Goal: Information Seeking & Learning: Learn about a topic

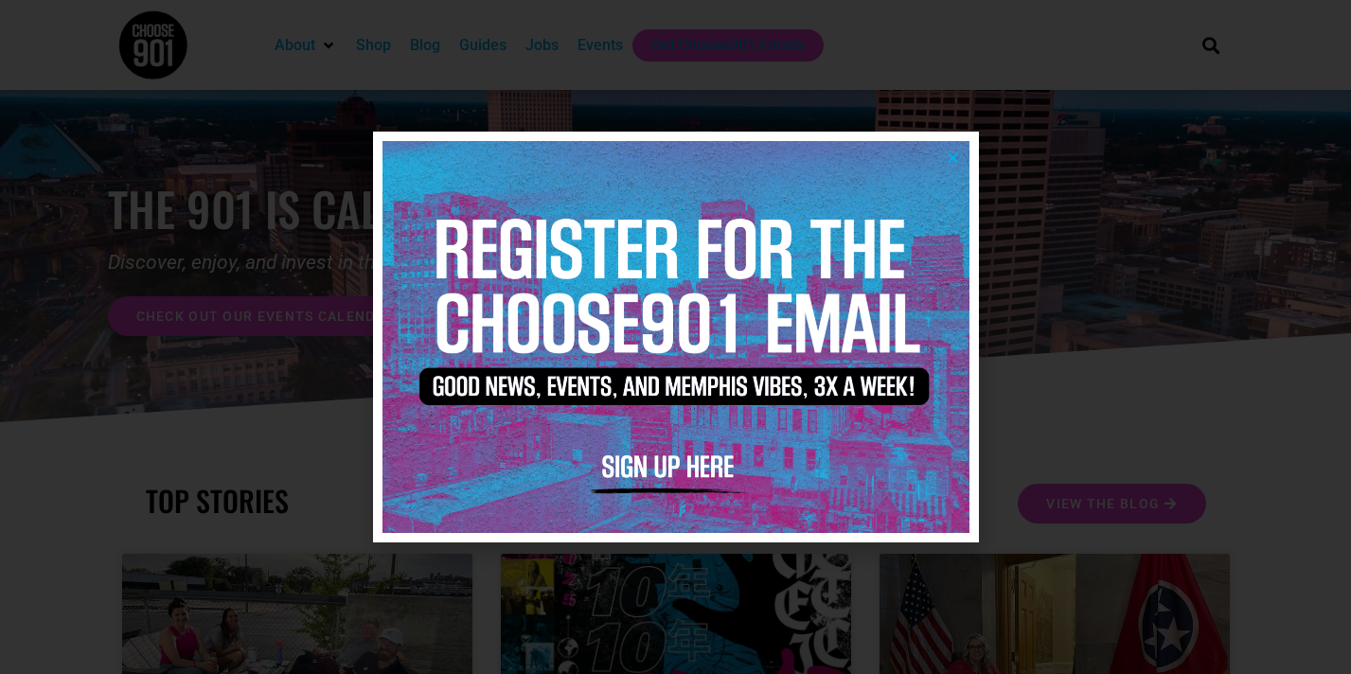
click at [956, 158] on icon "Close" at bounding box center [953, 158] width 14 height 14
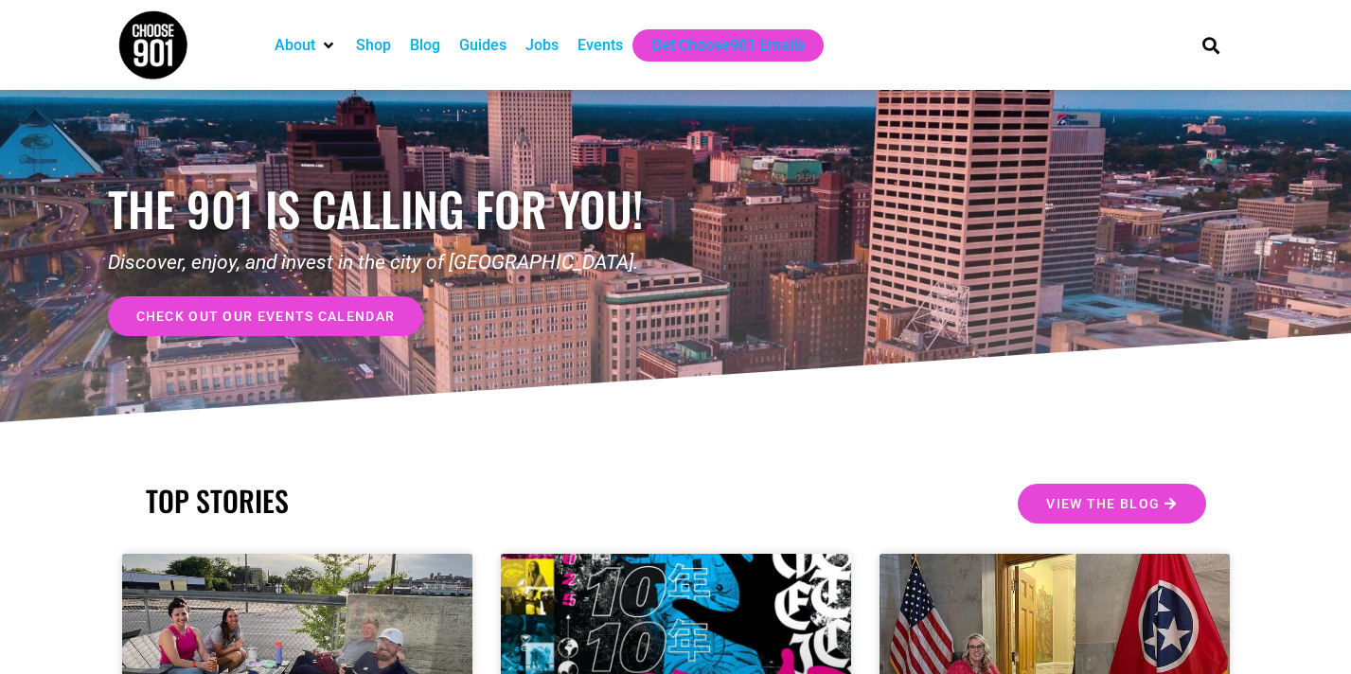
click at [537, 45] on div "Jobs" at bounding box center [542, 45] width 33 height 23
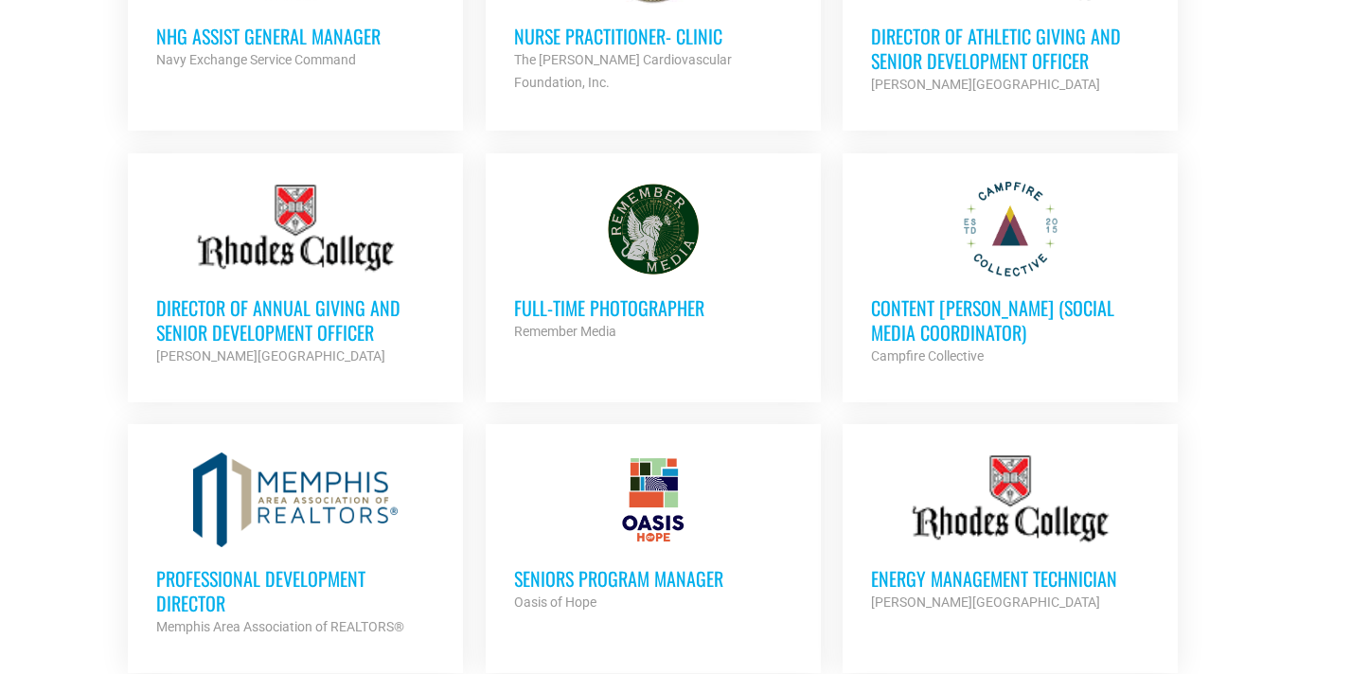
scroll to position [1012, 0]
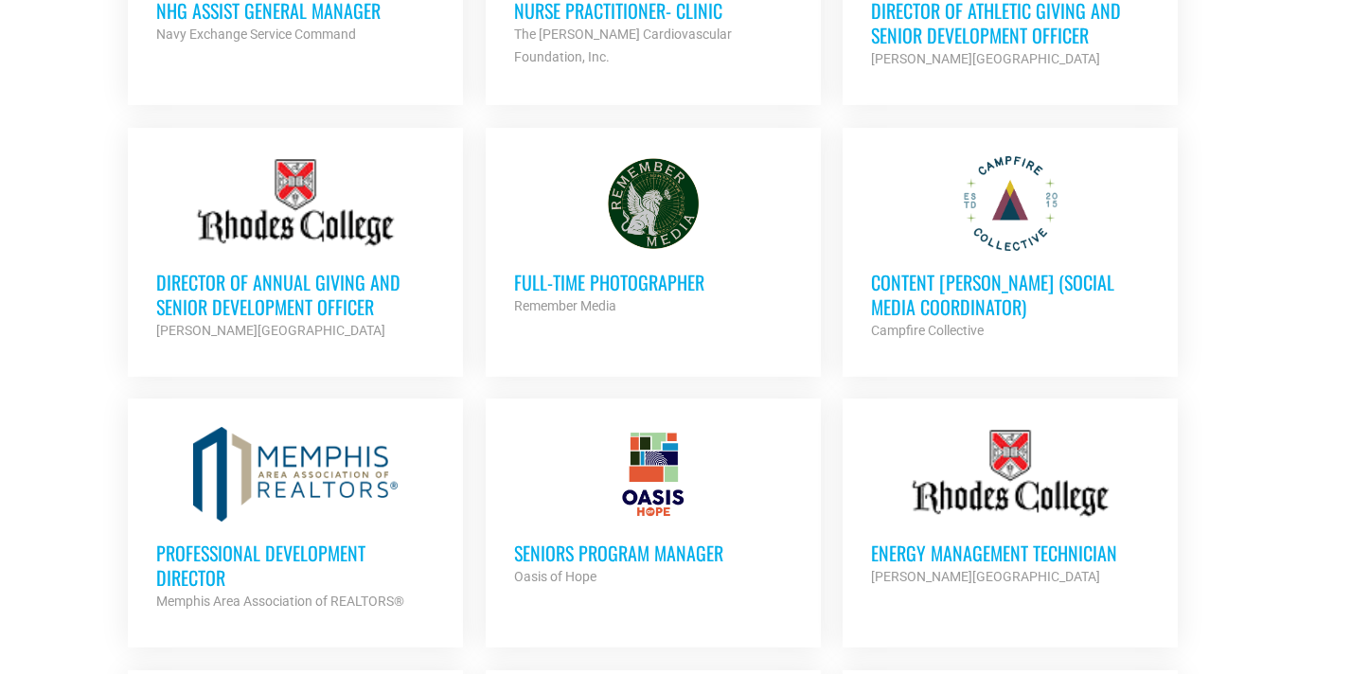
click at [268, 293] on h3 "Director of Annual Giving and Senior Development Officer" at bounding box center [295, 294] width 278 height 49
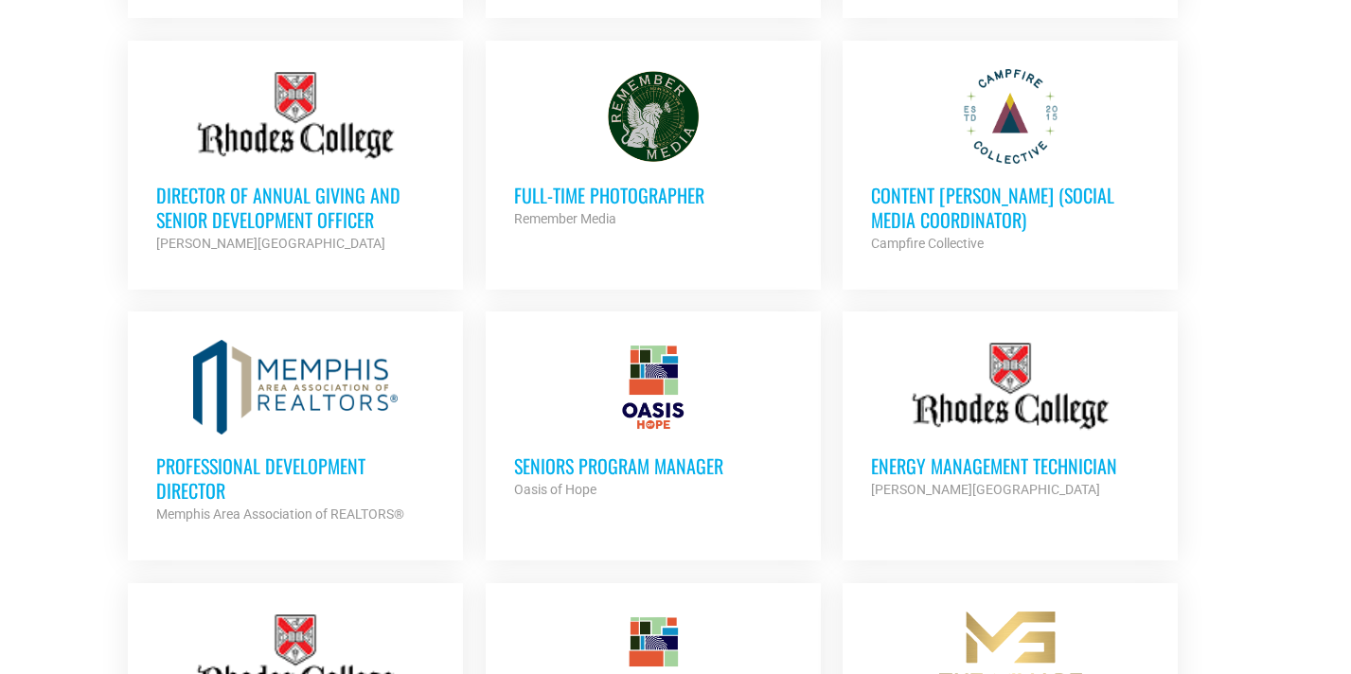
scroll to position [1138, 0]
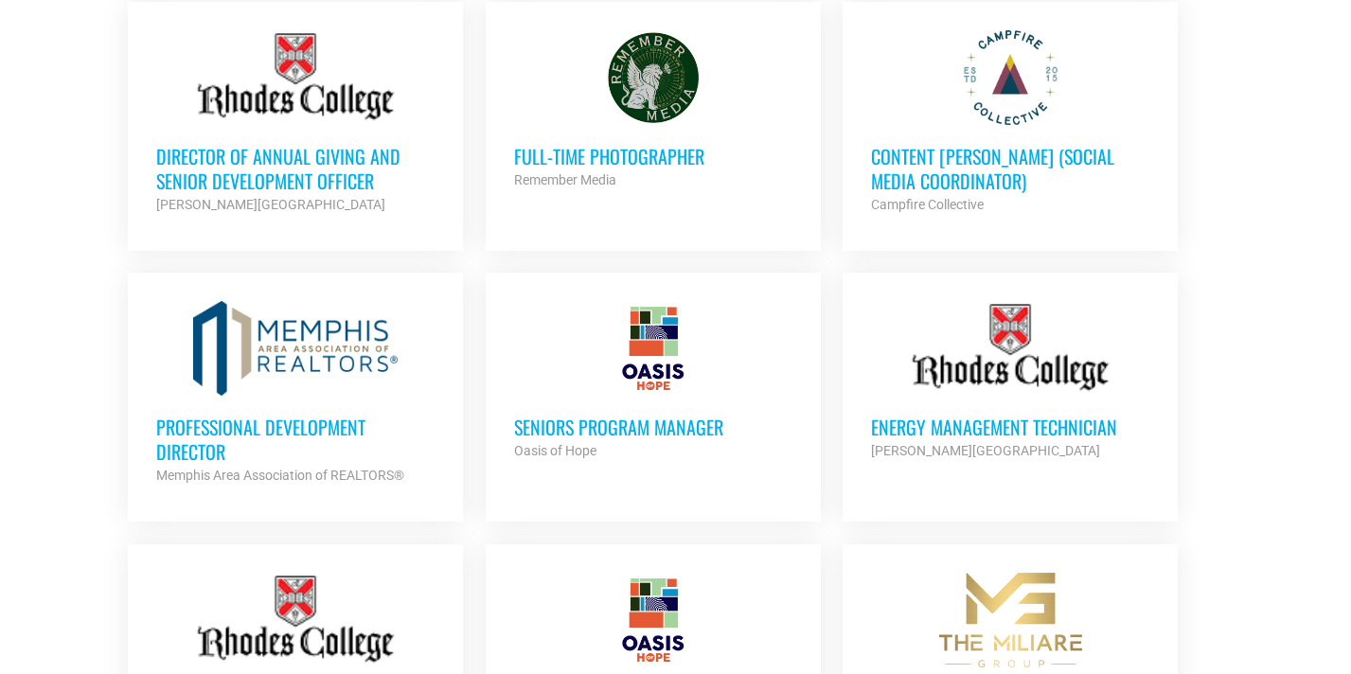
click at [183, 438] on h3 "Professional Development Director" at bounding box center [295, 439] width 278 height 49
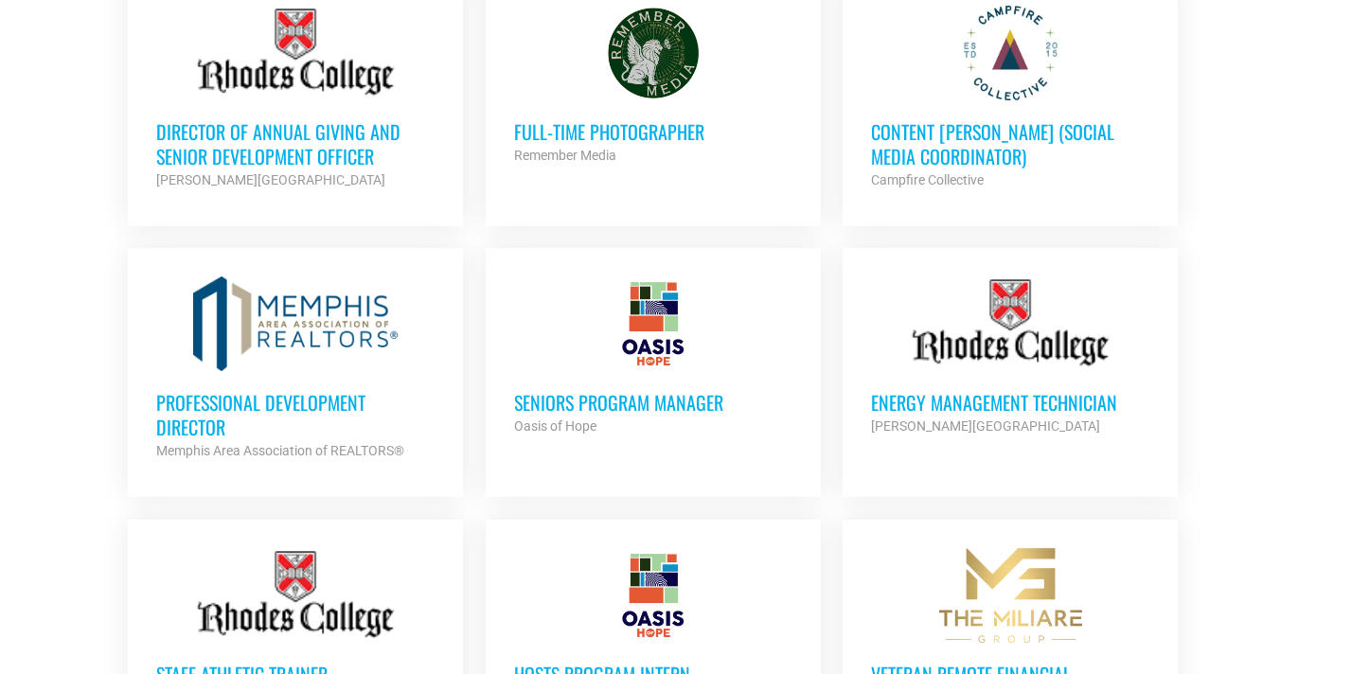
scroll to position [1167, 0]
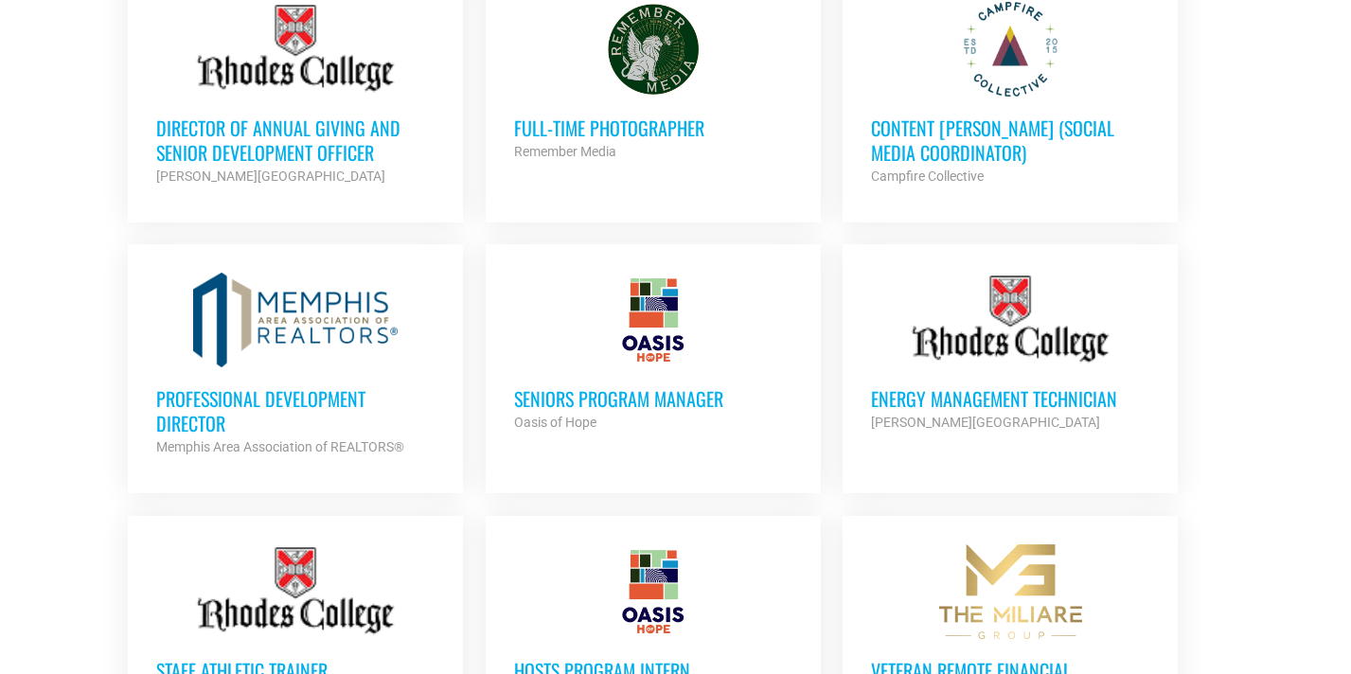
click at [701, 407] on h3 "Seniors Program Manager" at bounding box center [653, 398] width 278 height 25
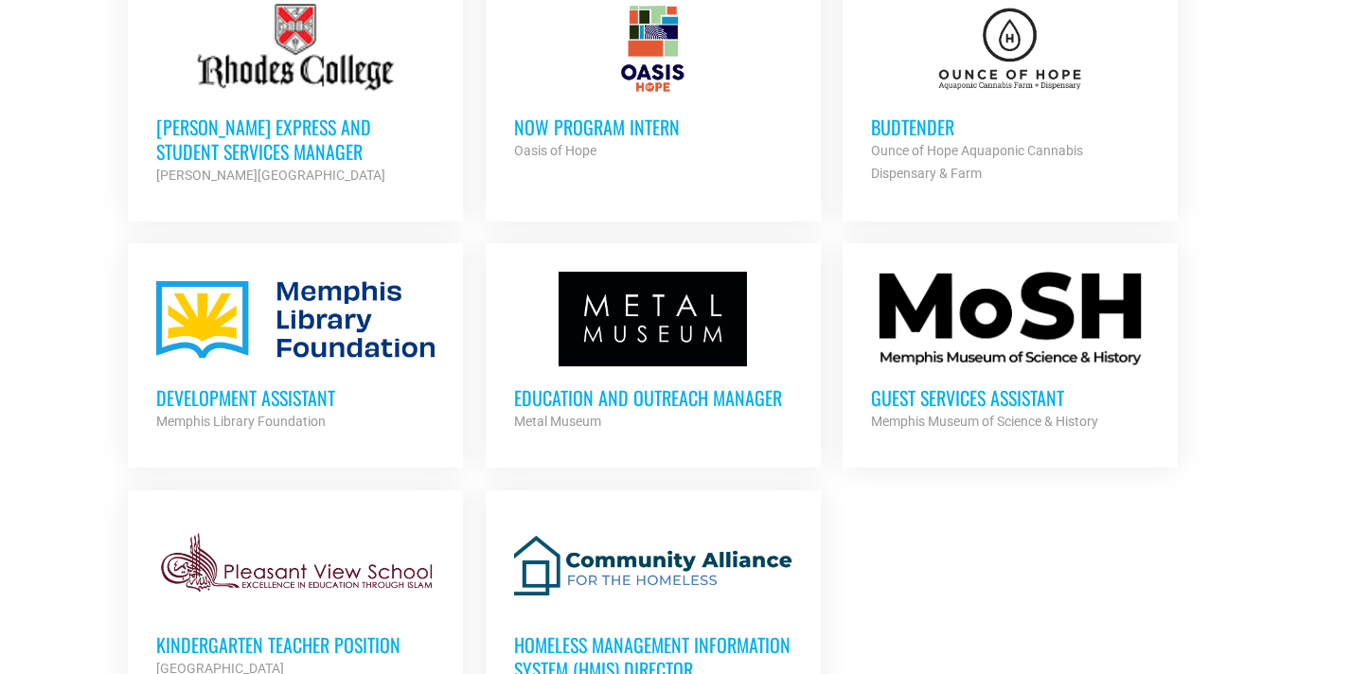
scroll to position [2011, 0]
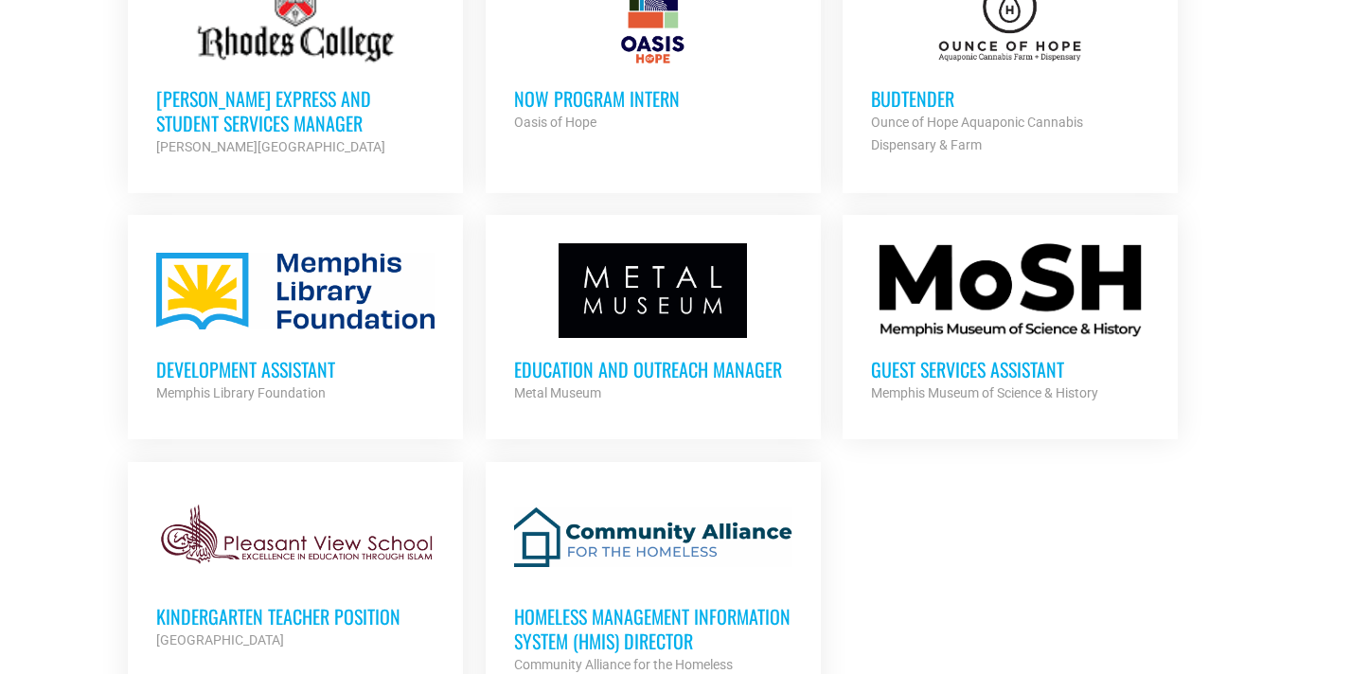
click at [655, 366] on h3 "Education and Outreach Manager" at bounding box center [653, 369] width 278 height 25
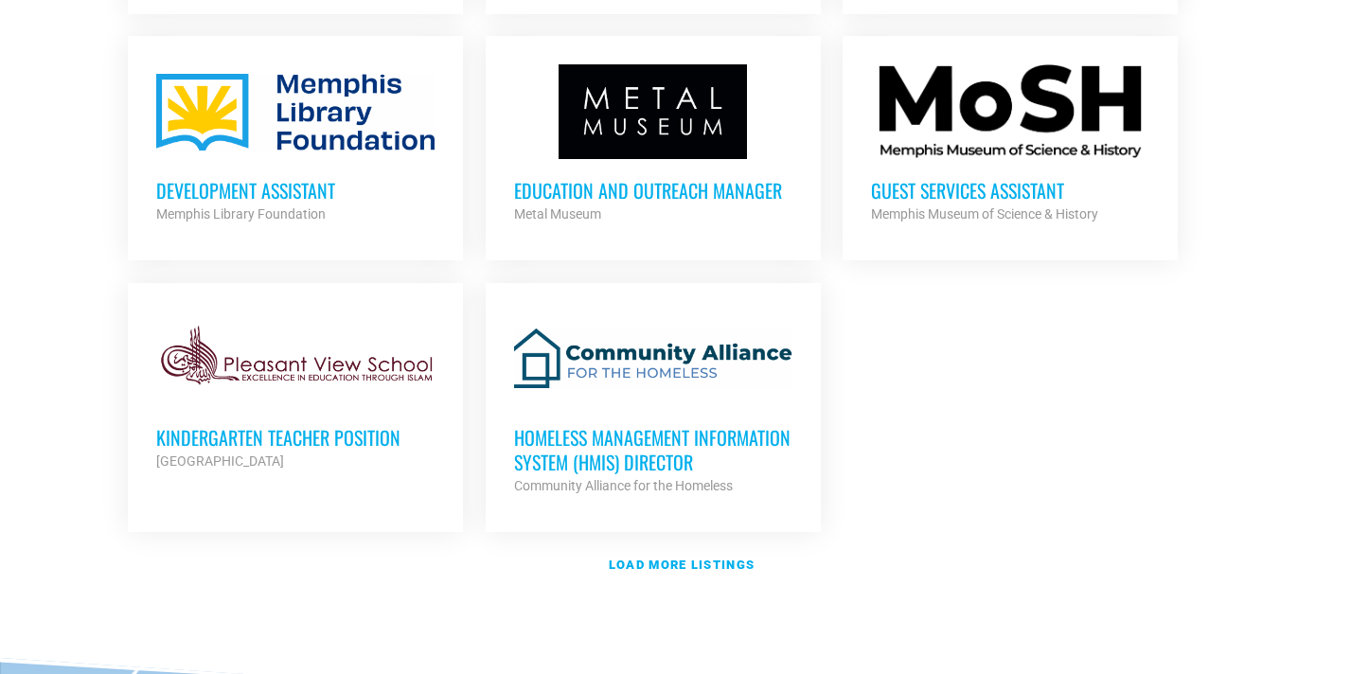
scroll to position [2191, 0]
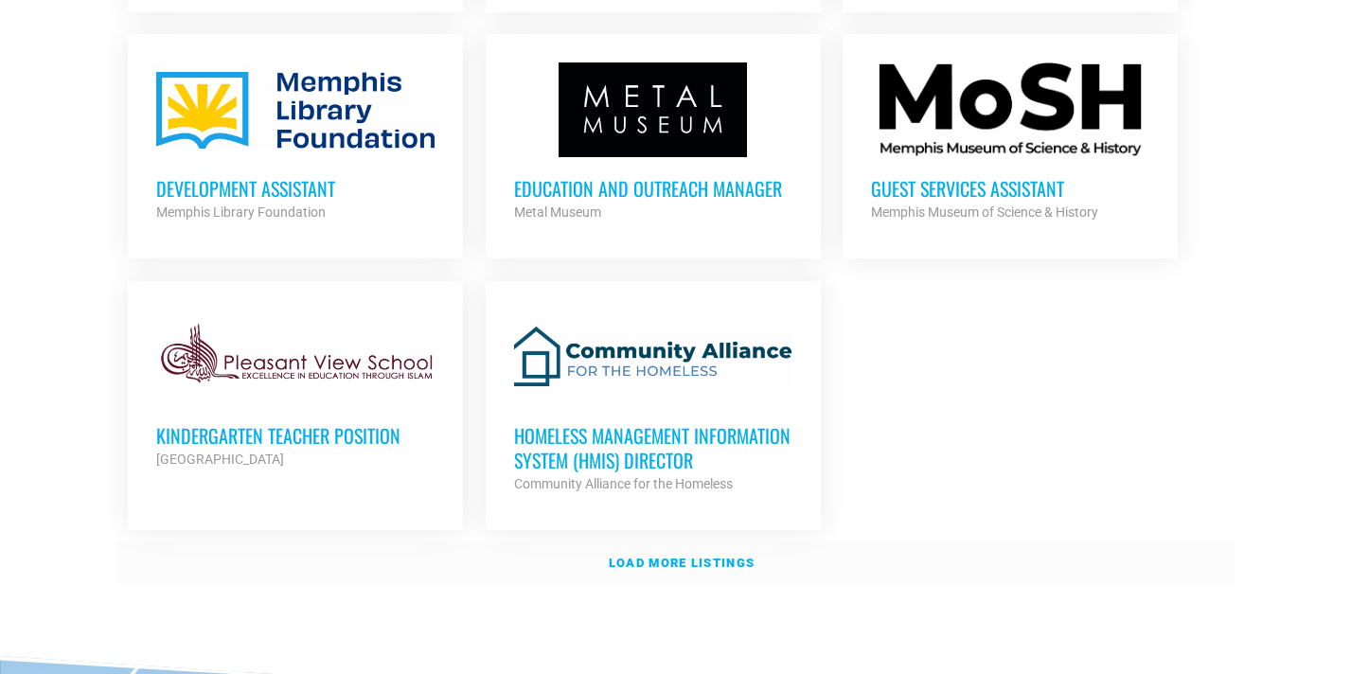
click at [653, 557] on strong "Load more listings" at bounding box center [682, 563] width 146 height 14
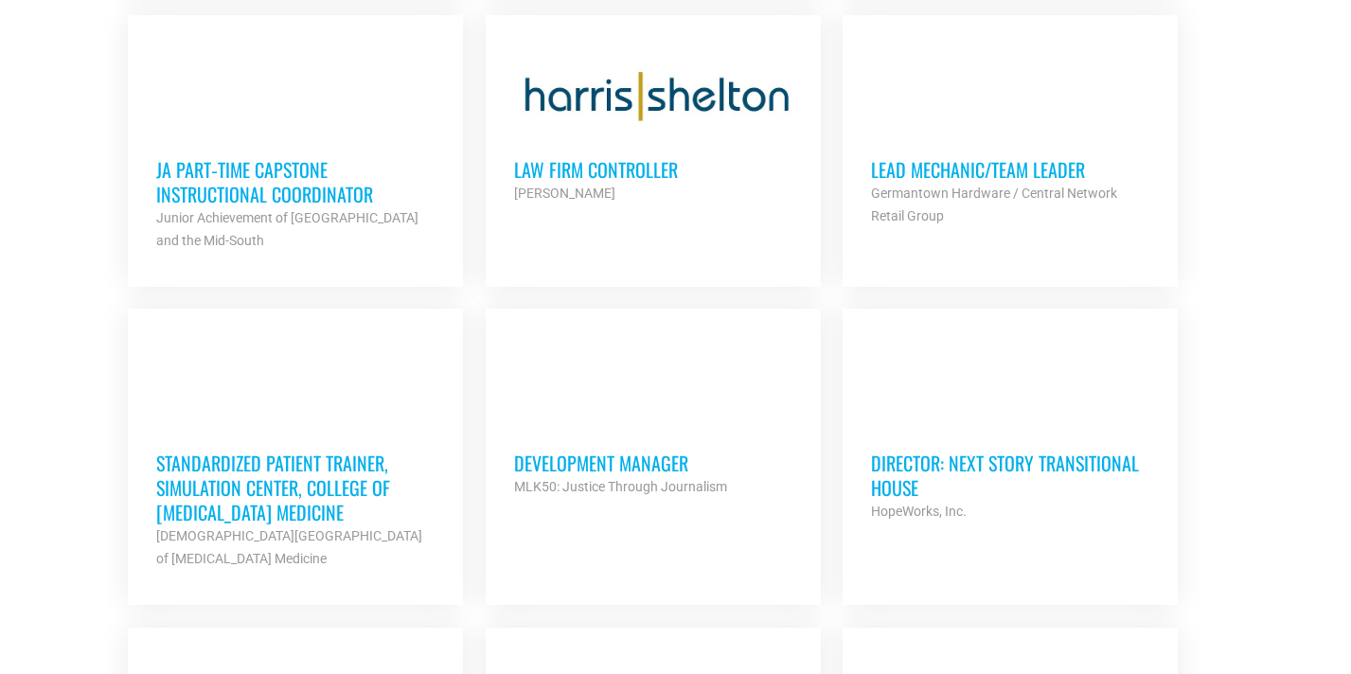
scroll to position [3024, 0]
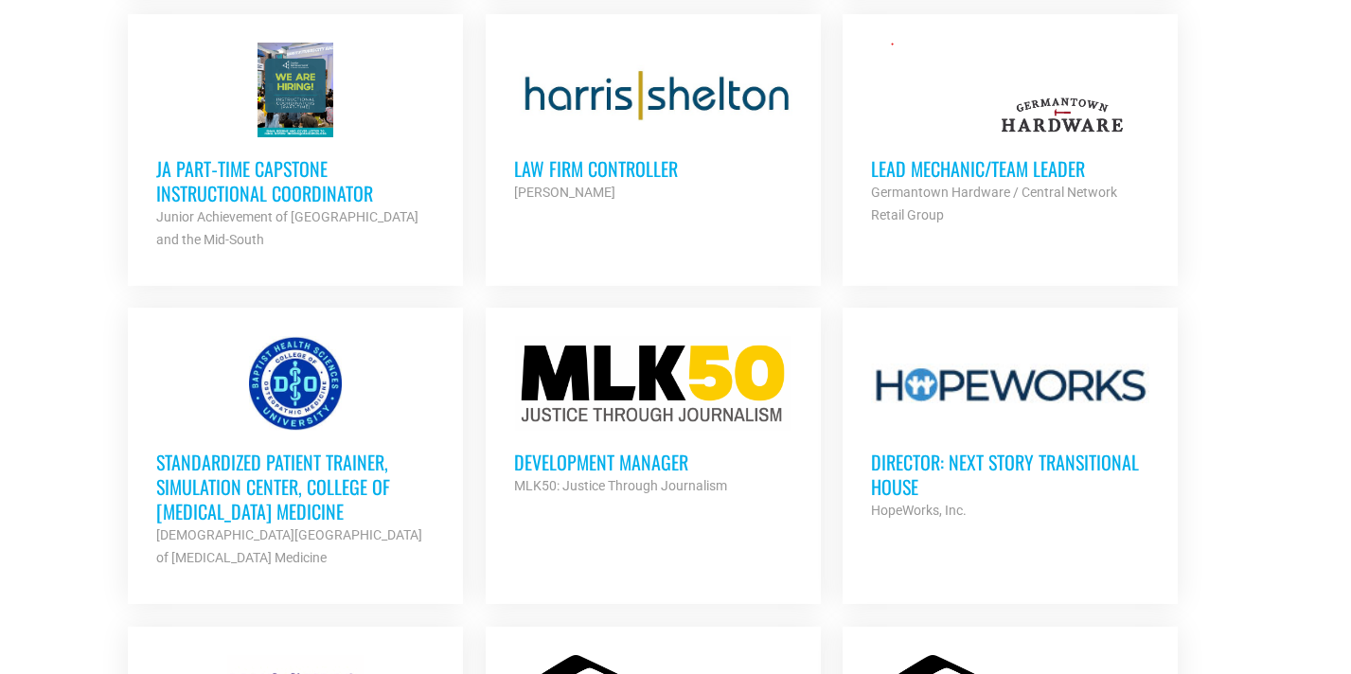
click at [890, 460] on h3 "Director: Next Story Transitional House" at bounding box center [1010, 474] width 278 height 49
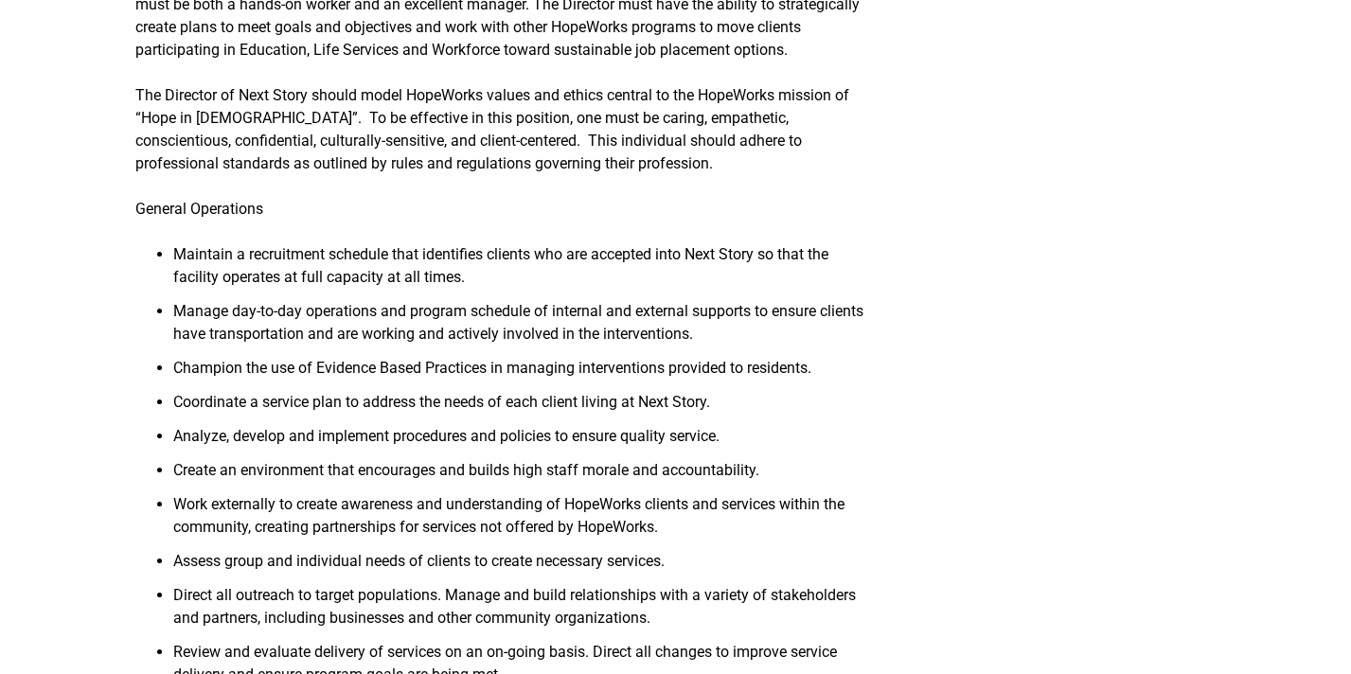
scroll to position [769, 0]
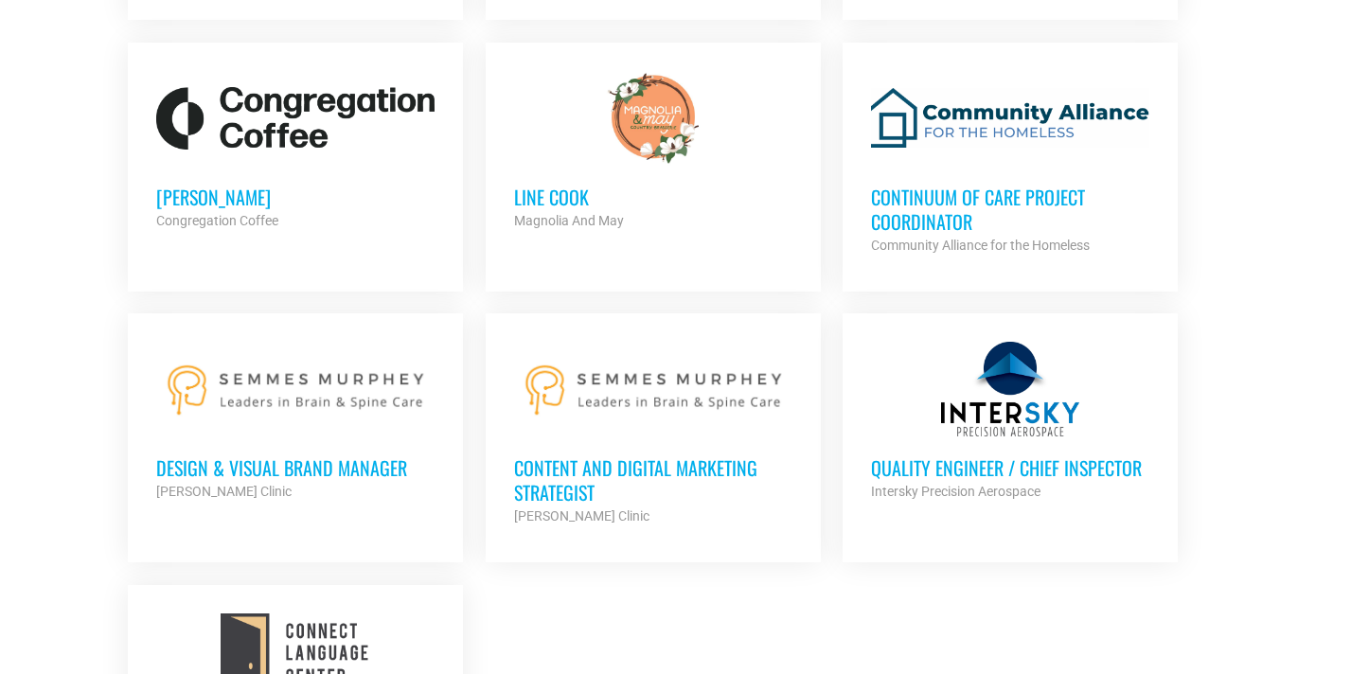
scroll to position [3883, 0]
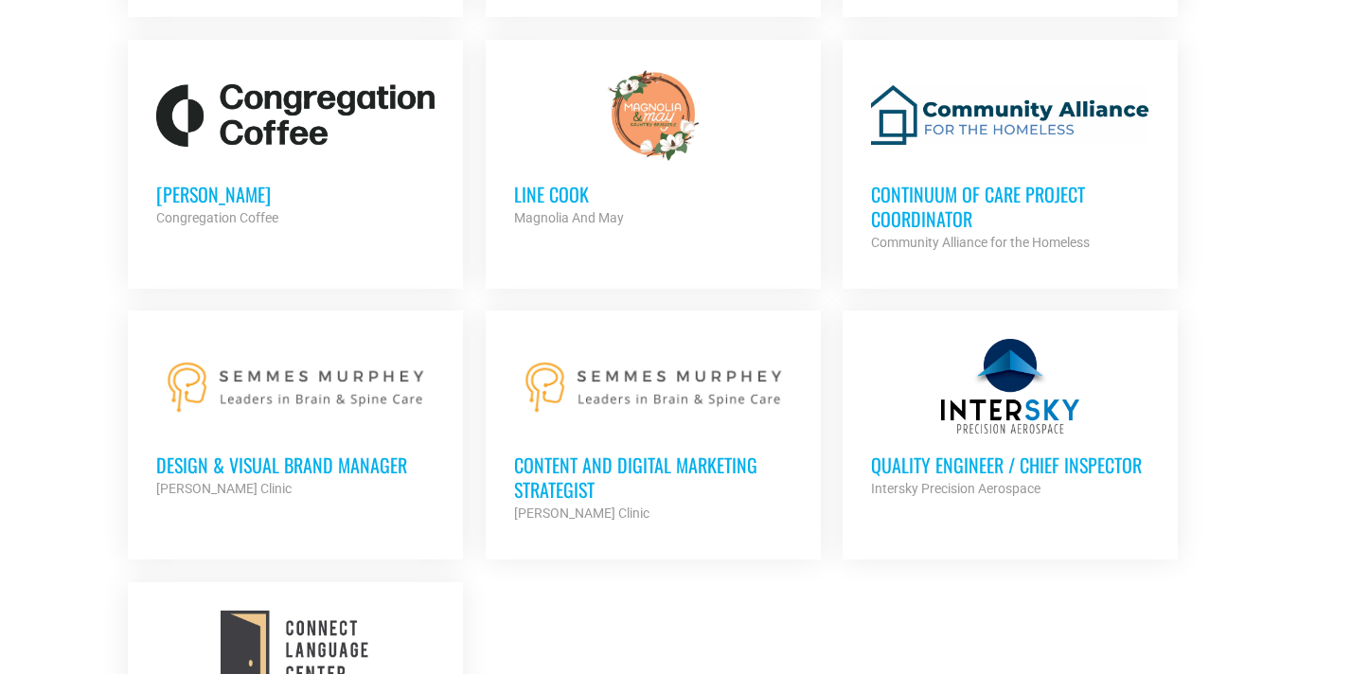
click at [552, 463] on h3 "Content and Digital Marketing Strategist" at bounding box center [653, 477] width 278 height 49
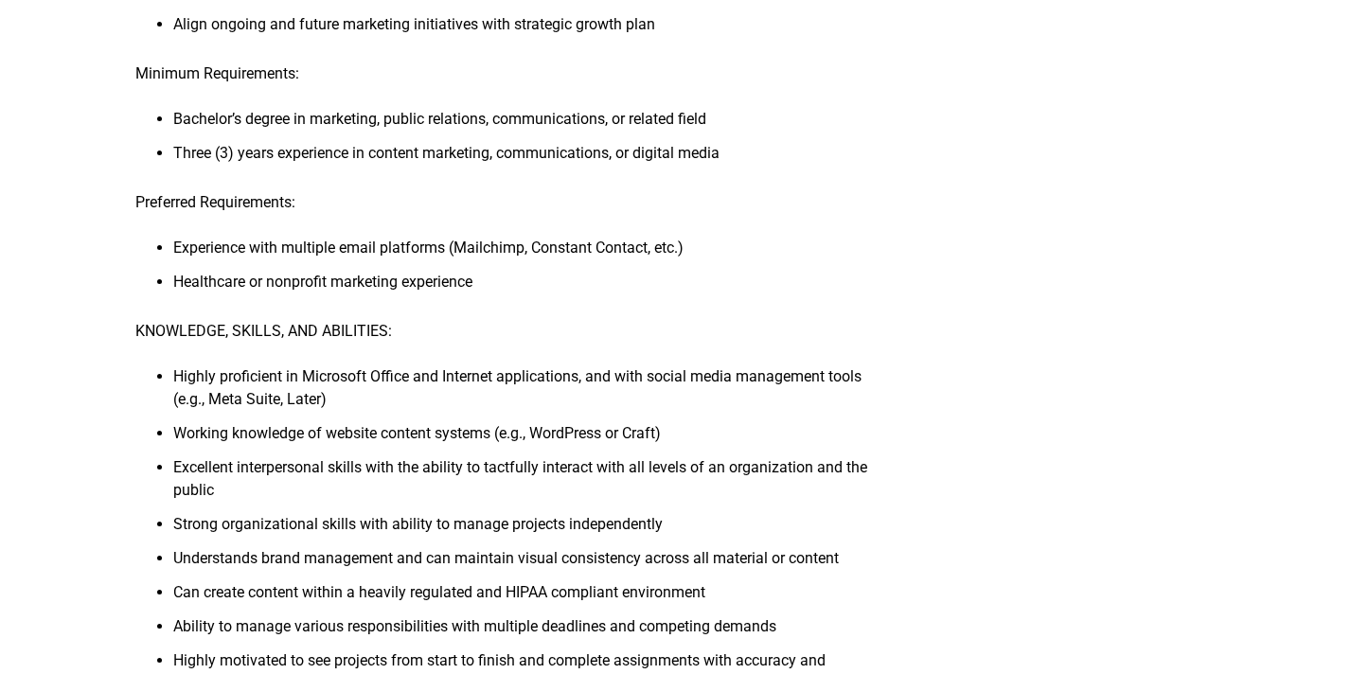
scroll to position [590, 0]
